Goal: Task Accomplishment & Management: Manage account settings

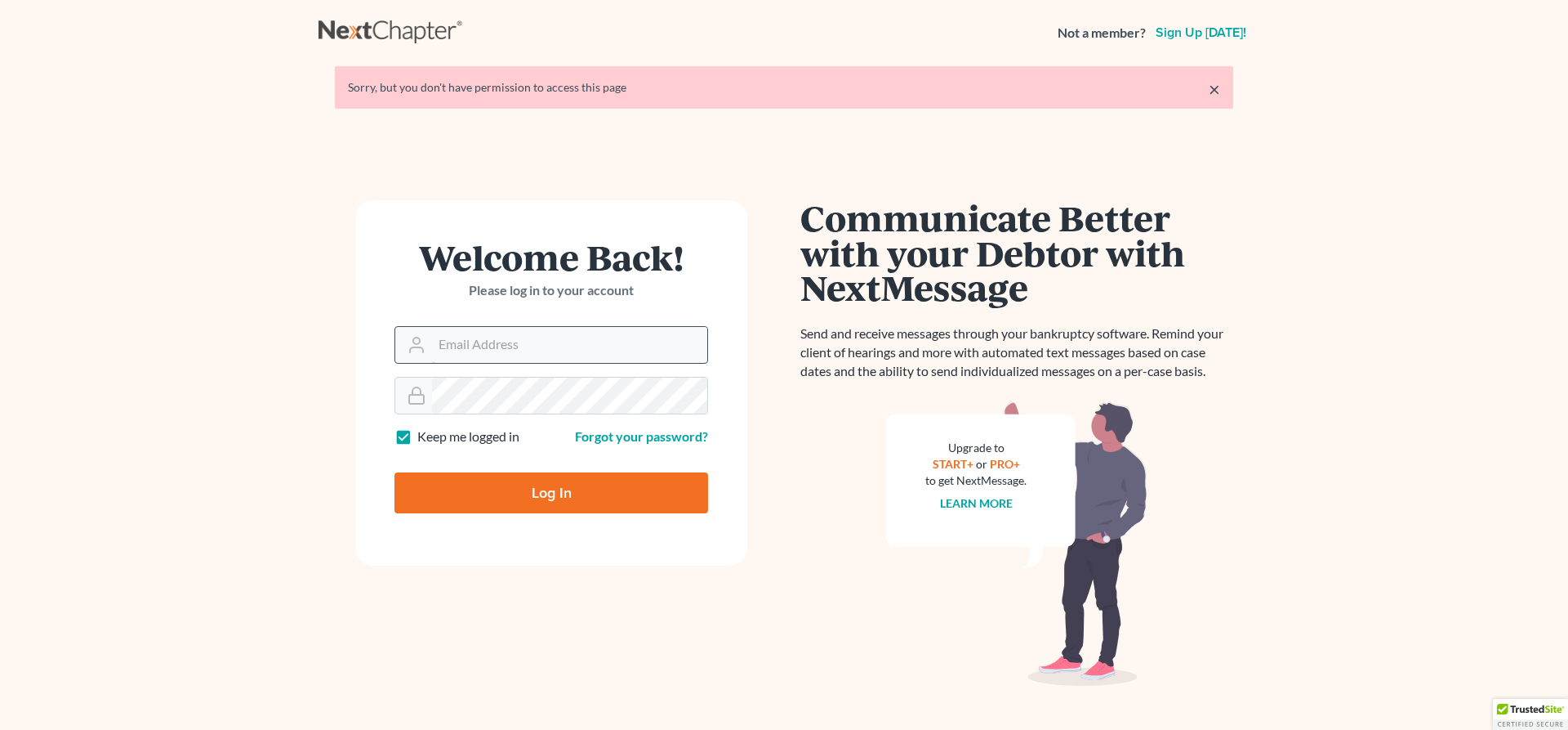
click at [455, 349] on input "Email Address" at bounding box center [570, 344] width 275 height 36
type input "[PERSON_NAME][EMAIL_ADDRESS][DOMAIN_NAME]"
click at [549, 492] on input "Log In" at bounding box center [550, 492] width 314 height 41
type input "Thinking..."
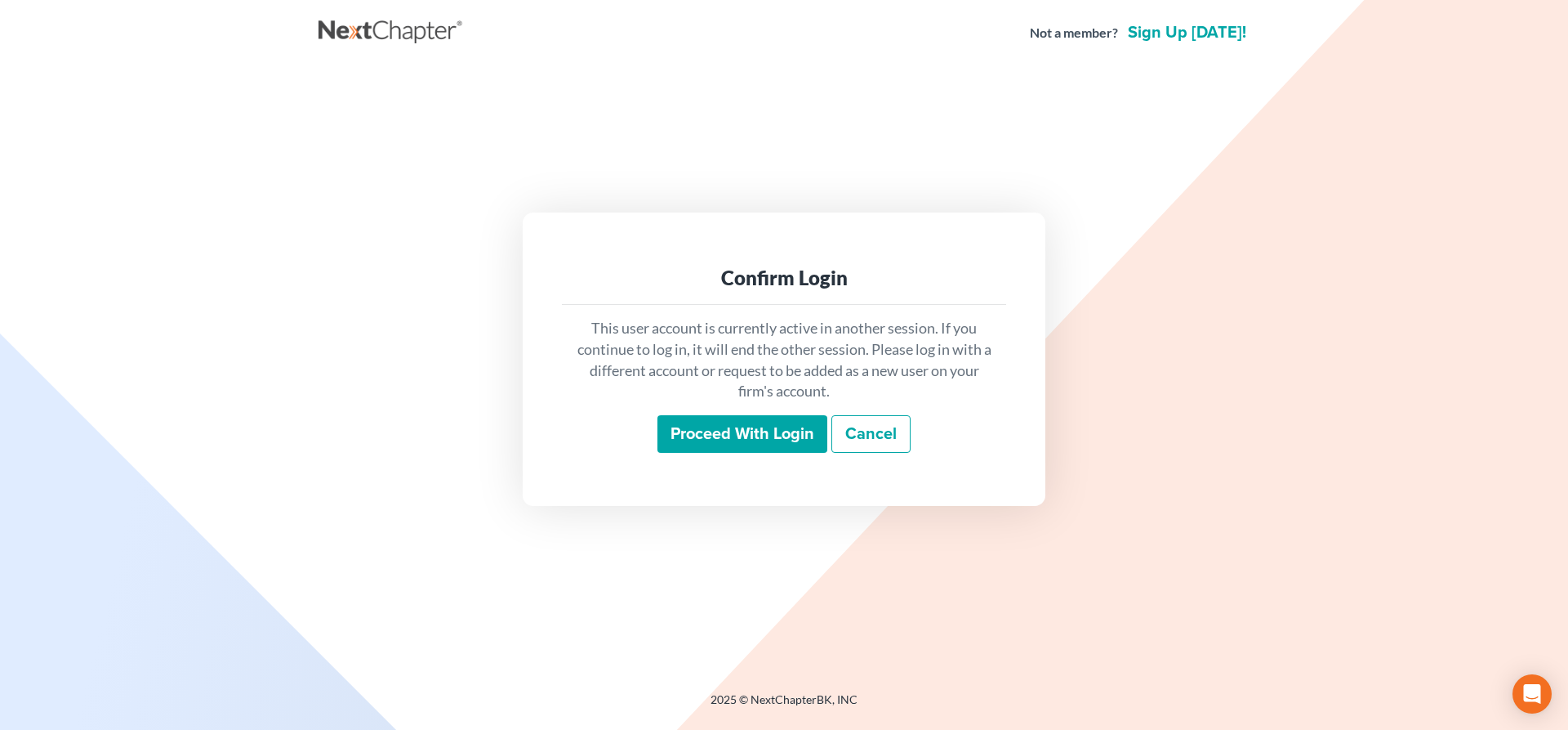
click at [703, 425] on input "Proceed with login" at bounding box center [742, 434] width 170 height 38
